Goal: Task Accomplishment & Management: Manage account settings

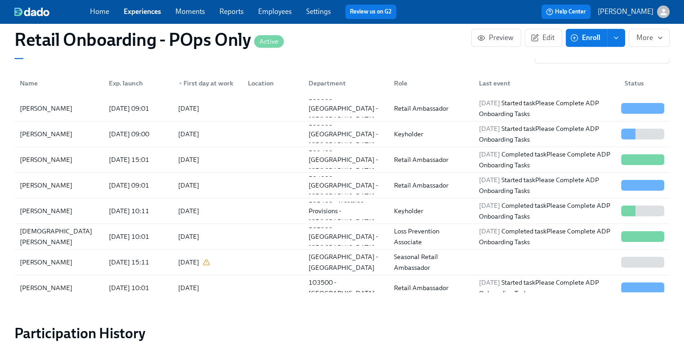
click at [142, 11] on link "Experiences" at bounding box center [142, 11] width 37 height 9
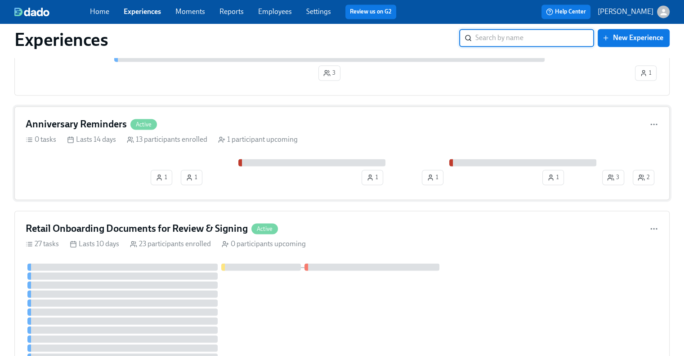
scroll to position [1529, 0]
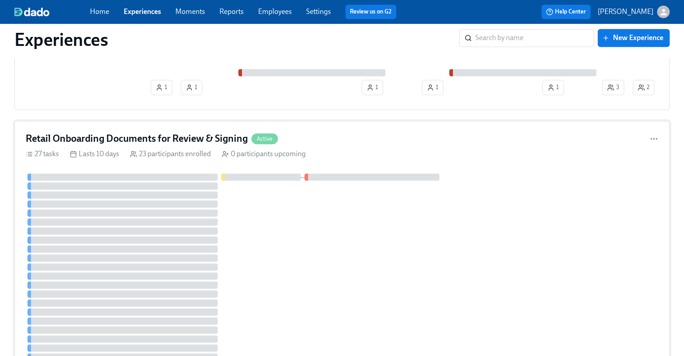
click at [95, 132] on h4 "Retail Onboarding Documents for Review & Signing" at bounding box center [137, 138] width 222 height 13
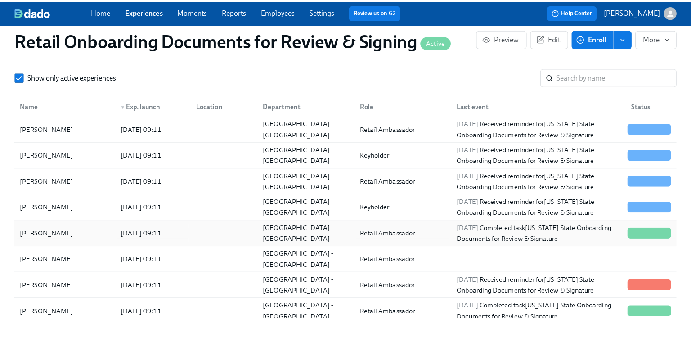
scroll to position [45, 0]
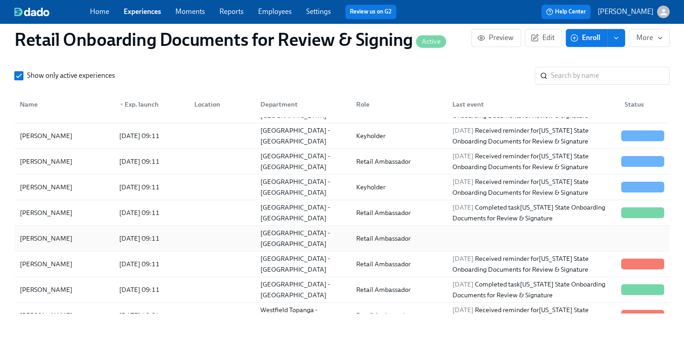
click at [96, 240] on div "[PERSON_NAME]" at bounding box center [64, 238] width 96 height 18
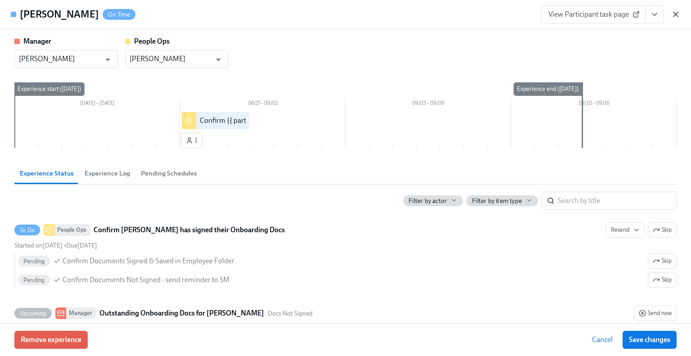
click at [673, 14] on icon "button" at bounding box center [675, 14] width 9 height 9
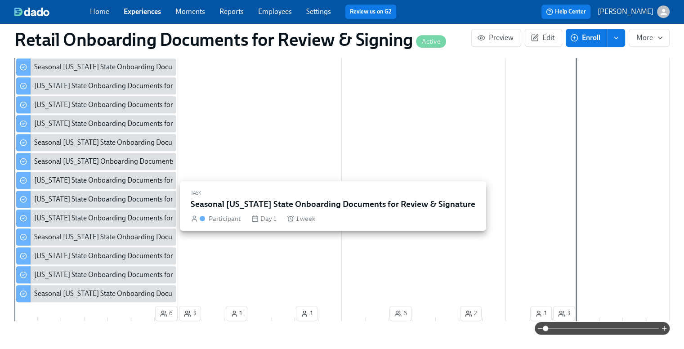
scroll to position [719, 0]
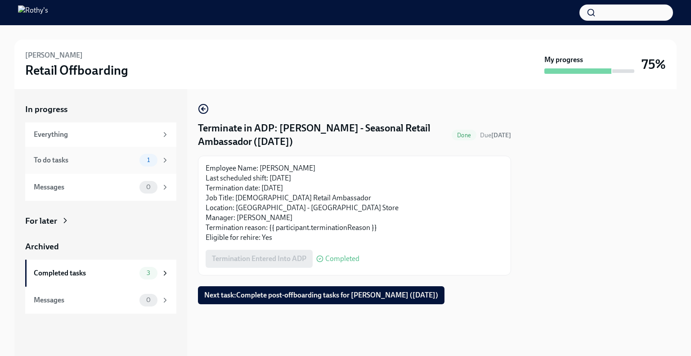
click at [124, 165] on div "To do tasks 1" at bounding box center [101, 160] width 135 height 13
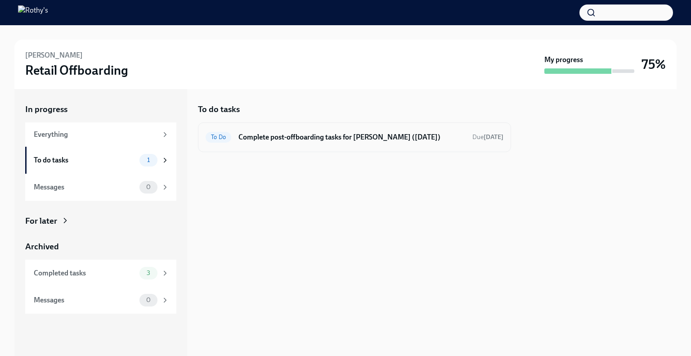
click at [299, 134] on h6 "Complete post-offboarding tasks for Brandon Tejada (08/26/2025)" at bounding box center [351, 137] width 227 height 10
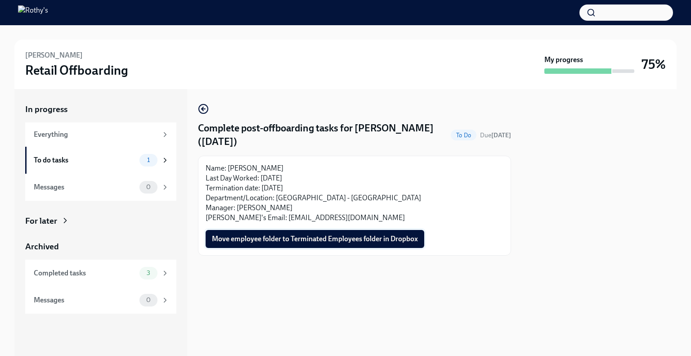
click at [288, 236] on span "Move employee folder to Terminated Employees folder in Dropbox" at bounding box center [315, 238] width 206 height 9
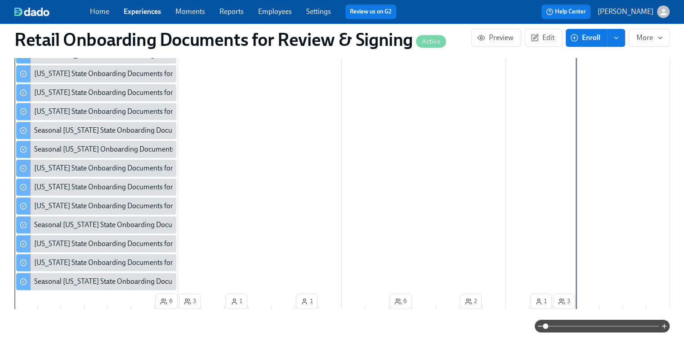
scroll to position [629, 0]
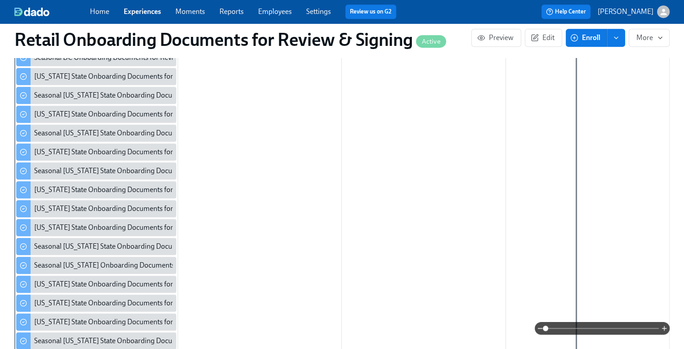
click at [131, 10] on link "Experiences" at bounding box center [142, 11] width 37 height 9
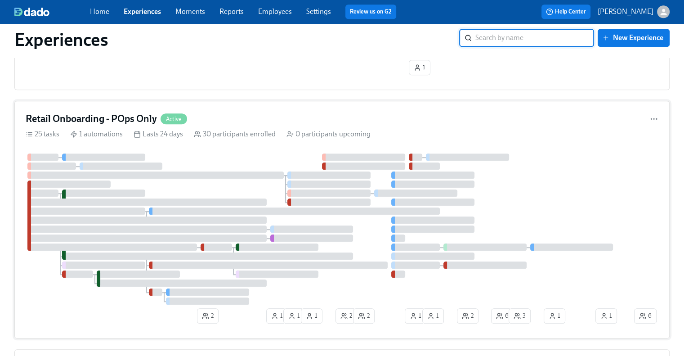
scroll to position [899, 0]
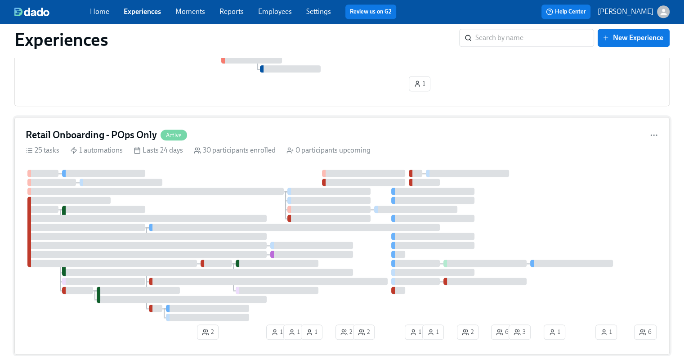
click at [124, 130] on h4 "Retail Onboarding - POps Only" at bounding box center [91, 134] width 131 height 13
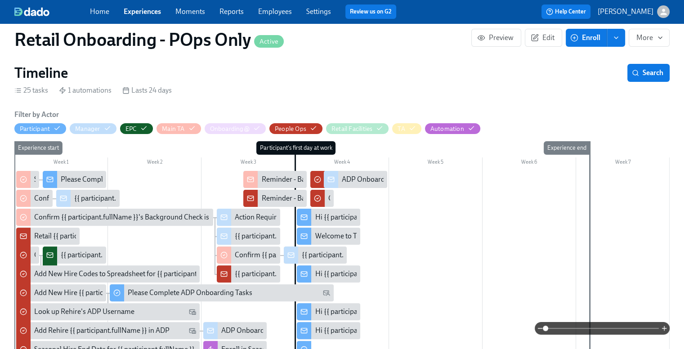
scroll to position [135, 0]
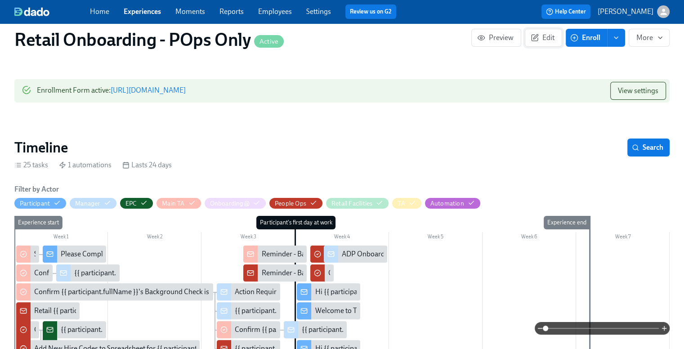
click at [543, 37] on span "Edit" at bounding box center [543, 37] width 22 height 9
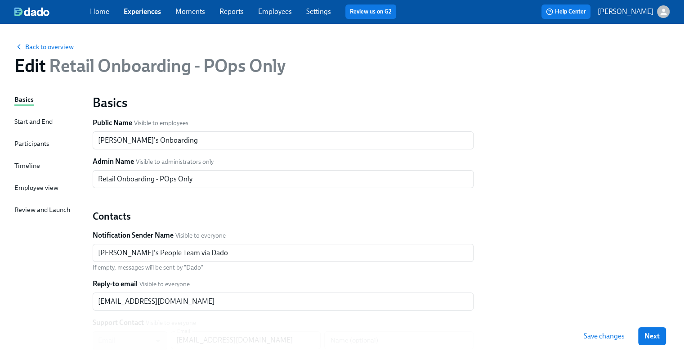
click at [29, 163] on div "Timeline" at bounding box center [27, 165] width 26 height 10
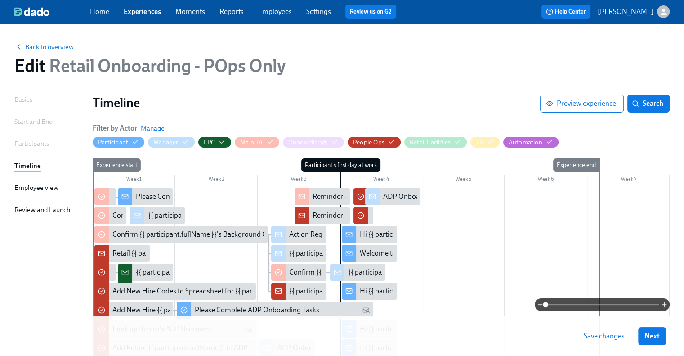
click at [31, 122] on div "Start and End" at bounding box center [33, 121] width 38 height 10
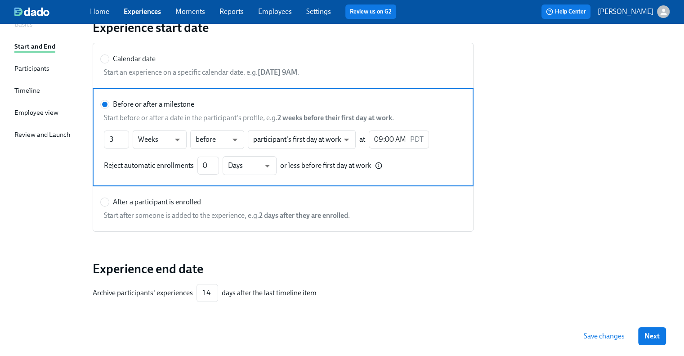
scroll to position [110, 0]
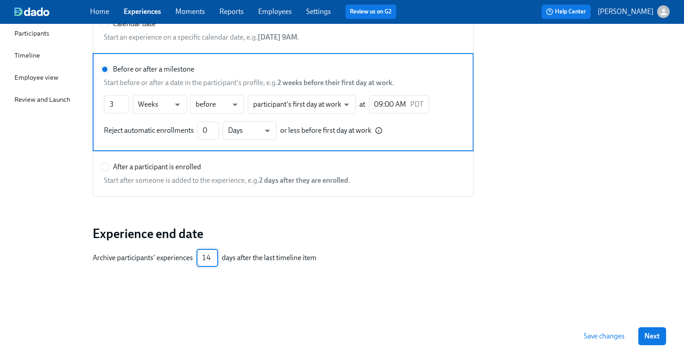
drag, startPoint x: 201, startPoint y: 258, endPoint x: 211, endPoint y: 258, distance: 10.3
click at [211, 258] on input "14" at bounding box center [207, 258] width 22 height 18
type input "45"
click at [160, 282] on div "Experience start date Calendar date Start an experience on a specific calendar …" at bounding box center [381, 139] width 577 height 311
click at [657, 333] on span "Next" at bounding box center [651, 335] width 15 height 9
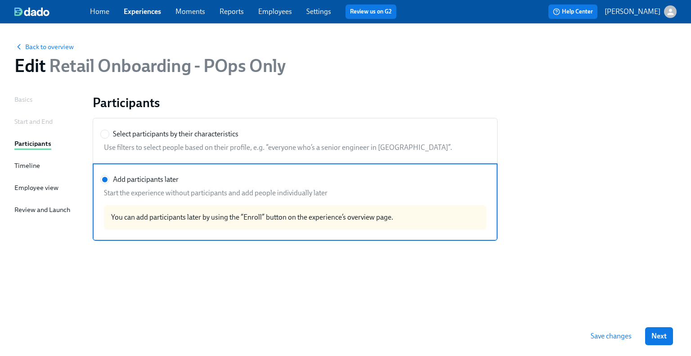
click at [619, 337] on span "Save changes" at bounding box center [610, 335] width 41 height 9
click at [134, 12] on link "Experiences" at bounding box center [142, 11] width 37 height 9
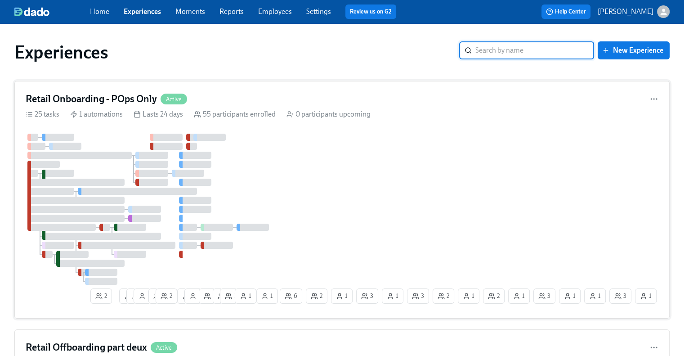
click at [129, 89] on div "Retail Onboarding - POps Only Active 25 tasks 1 automations Lasts 24 days 55 pa…" at bounding box center [341, 199] width 655 height 237
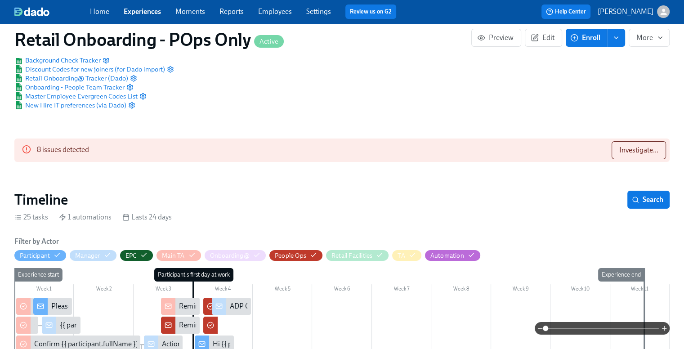
scroll to position [0, 9992]
click at [639, 155] on span "Investigate..." at bounding box center [638, 150] width 39 height 9
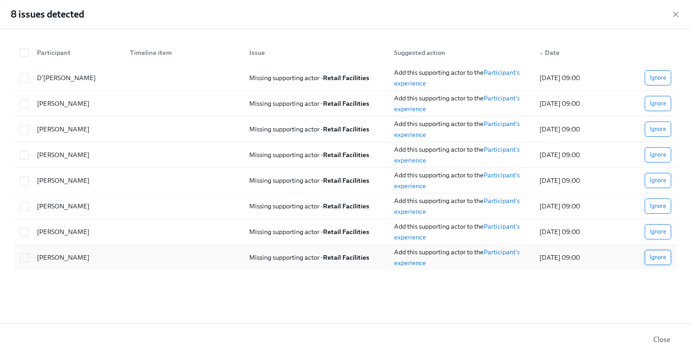
click at [663, 254] on span "Ignore" at bounding box center [657, 257] width 17 height 9
click at [659, 232] on span "Ignore" at bounding box center [657, 231] width 17 height 9
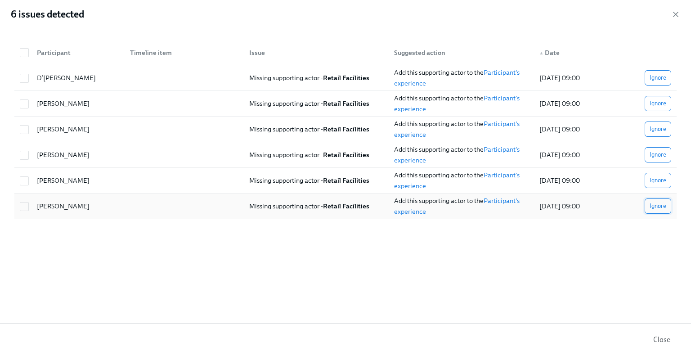
click at [655, 204] on span "Ignore" at bounding box center [657, 205] width 17 height 9
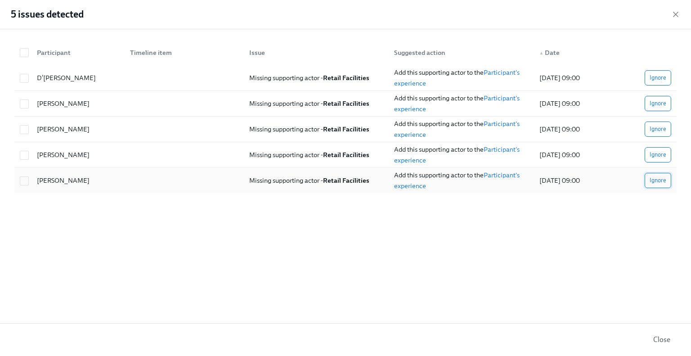
click at [661, 178] on span "Ignore" at bounding box center [657, 180] width 17 height 9
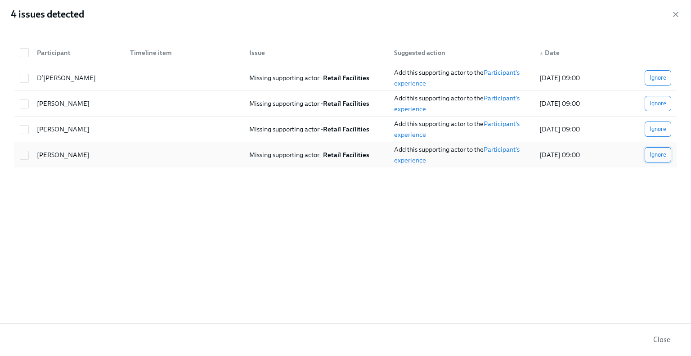
click at [658, 152] on span "Ignore" at bounding box center [657, 154] width 17 height 9
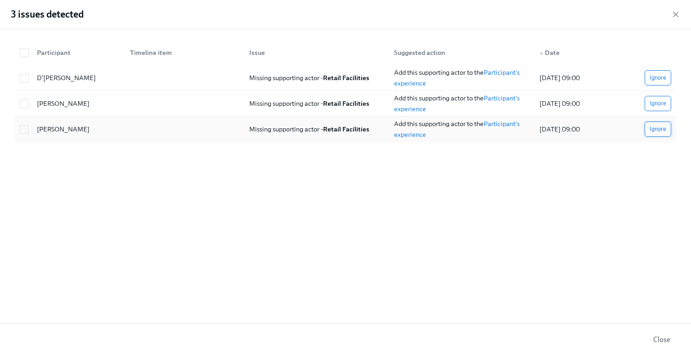
click at [658, 129] on span "Ignore" at bounding box center [657, 129] width 17 height 9
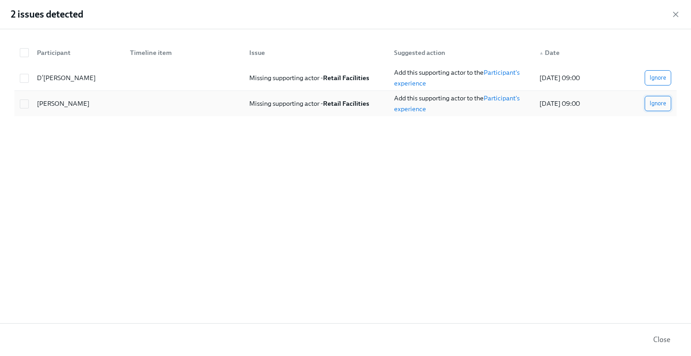
click at [660, 103] on span "Ignore" at bounding box center [657, 103] width 17 height 9
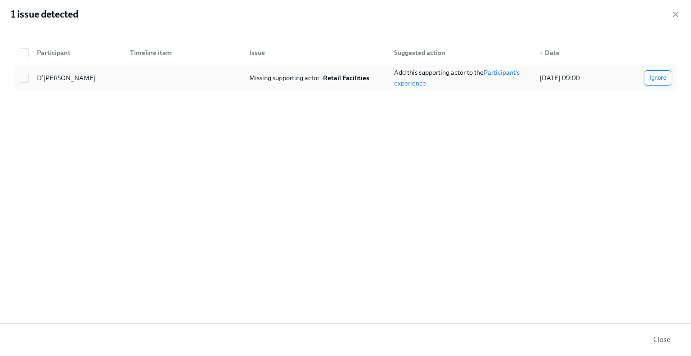
click at [660, 79] on span "Ignore" at bounding box center [657, 77] width 17 height 9
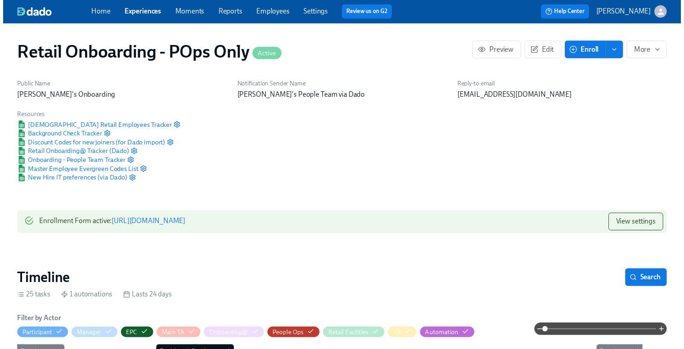
scroll to position [0, 9986]
